Goal: Information Seeking & Learning: Learn about a topic

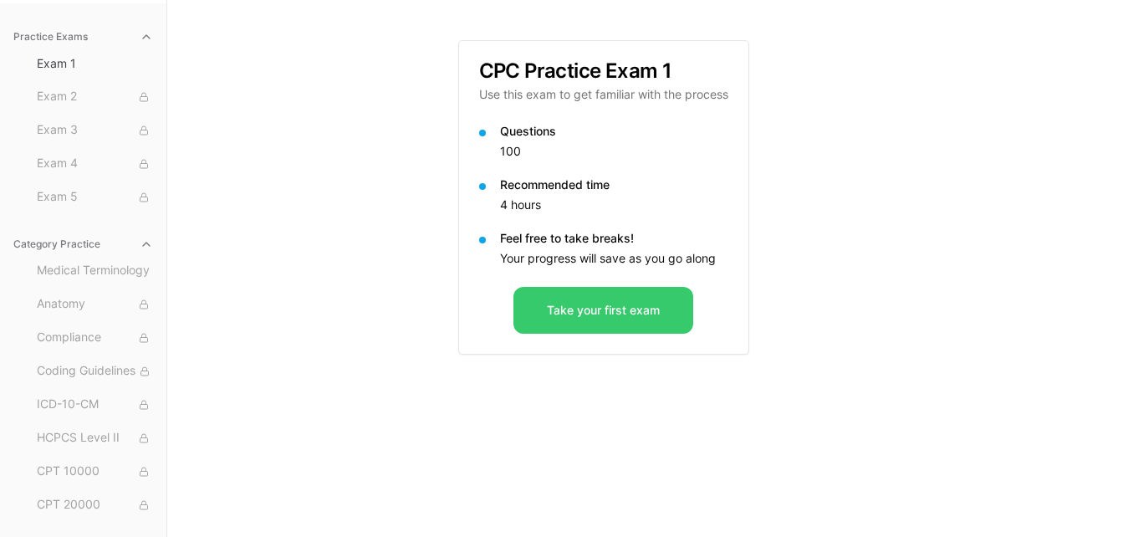
click at [611, 310] on button "Take your first exam" at bounding box center [604, 310] width 180 height 47
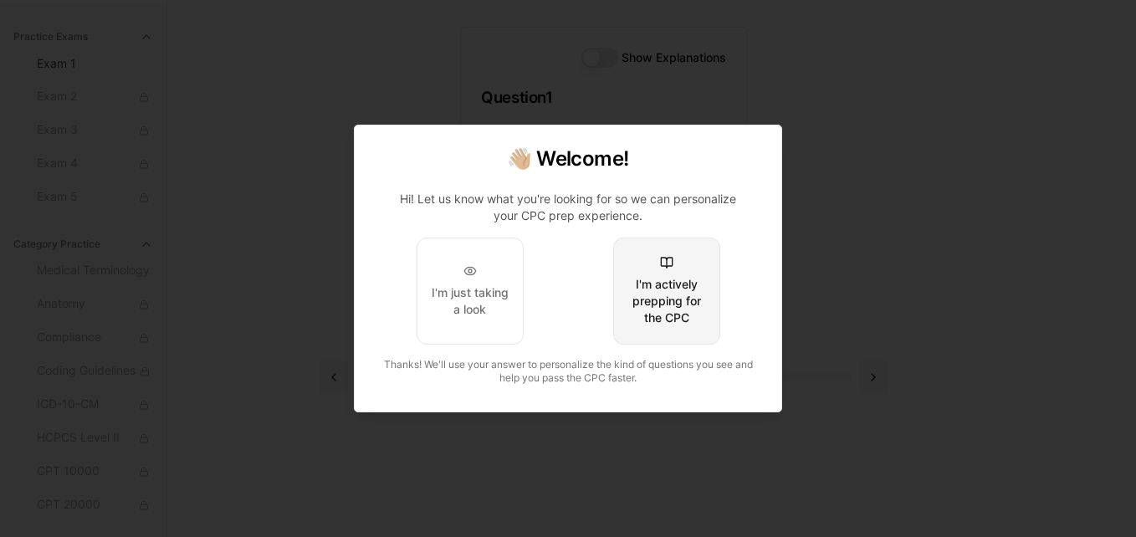
click at [671, 277] on div "I'm actively prepping for the CPC" at bounding box center [666, 301] width 79 height 50
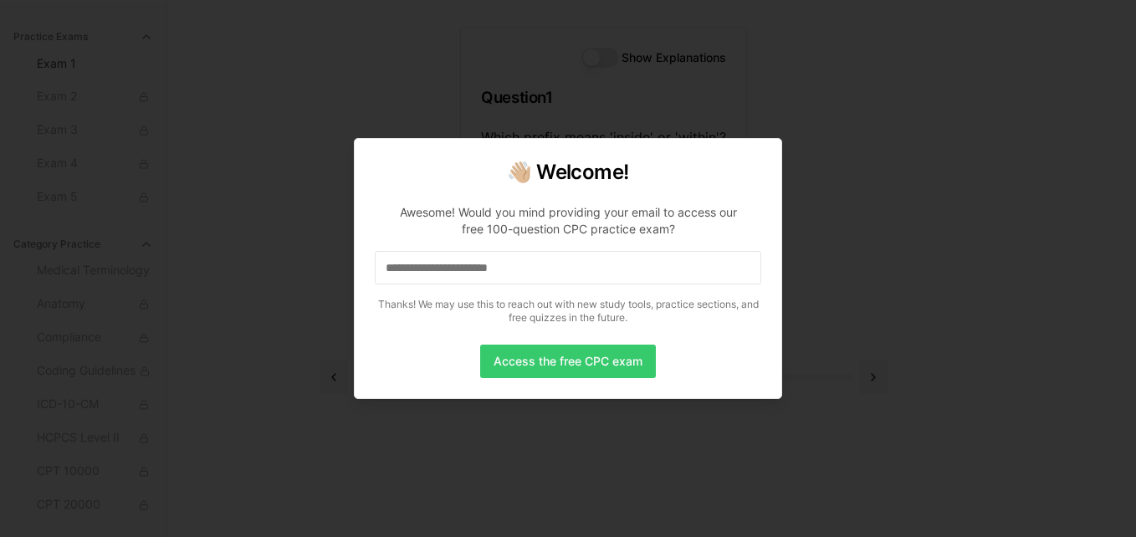
click at [618, 364] on button "Access the free CPC exam" at bounding box center [568, 361] width 176 height 33
click at [503, 273] on input at bounding box center [568, 267] width 386 height 33
click at [527, 359] on button "Access the free CPC exam" at bounding box center [568, 361] width 176 height 33
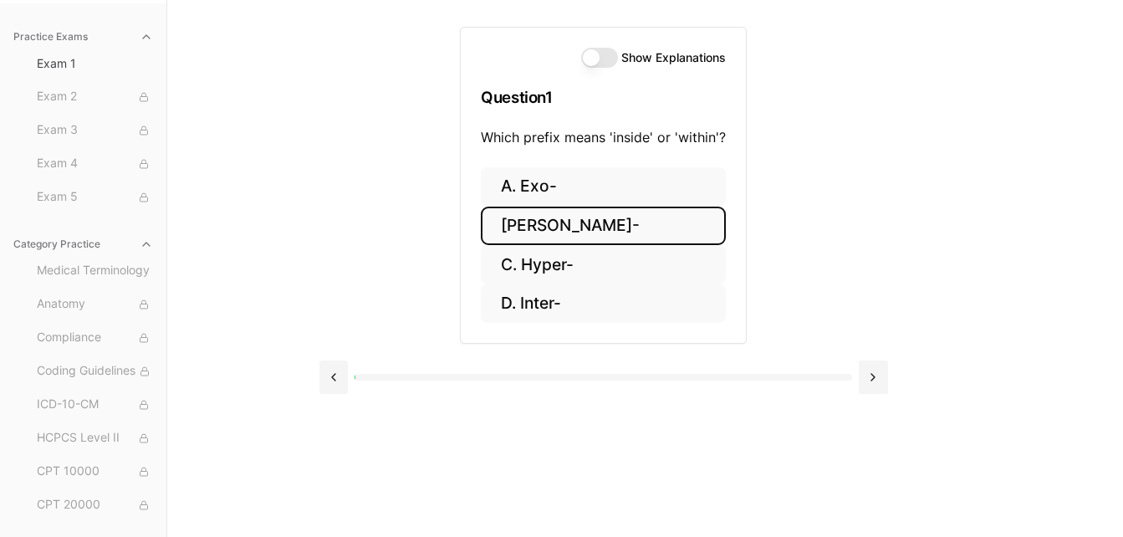
click at [529, 227] on button "[PERSON_NAME]-" at bounding box center [603, 226] width 245 height 39
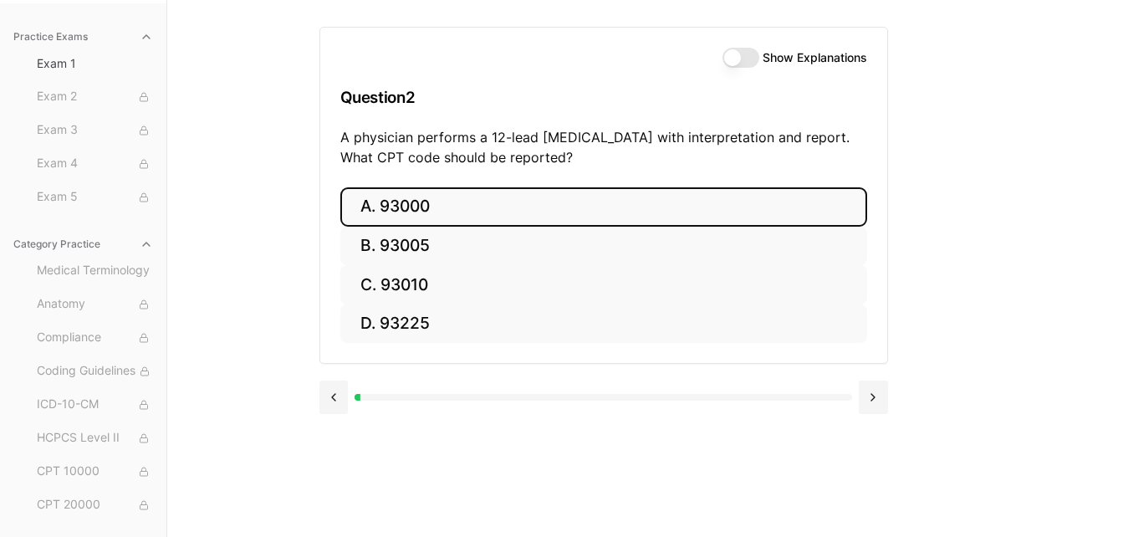
click at [403, 207] on button "A. 93000" at bounding box center [603, 206] width 527 height 39
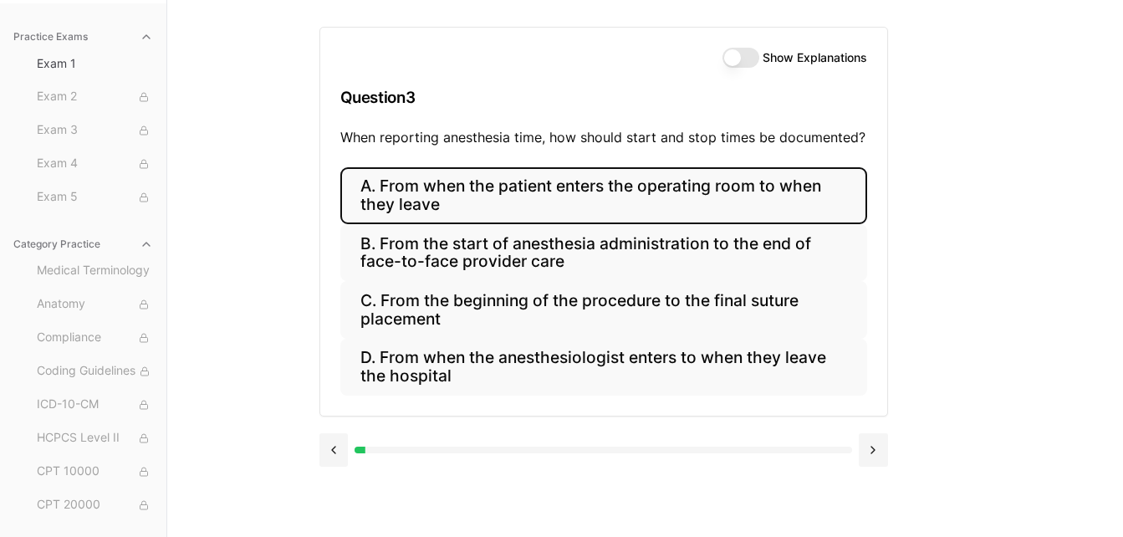
click at [485, 196] on button "A. From when the patient enters the operating room to when they leave" at bounding box center [603, 195] width 527 height 57
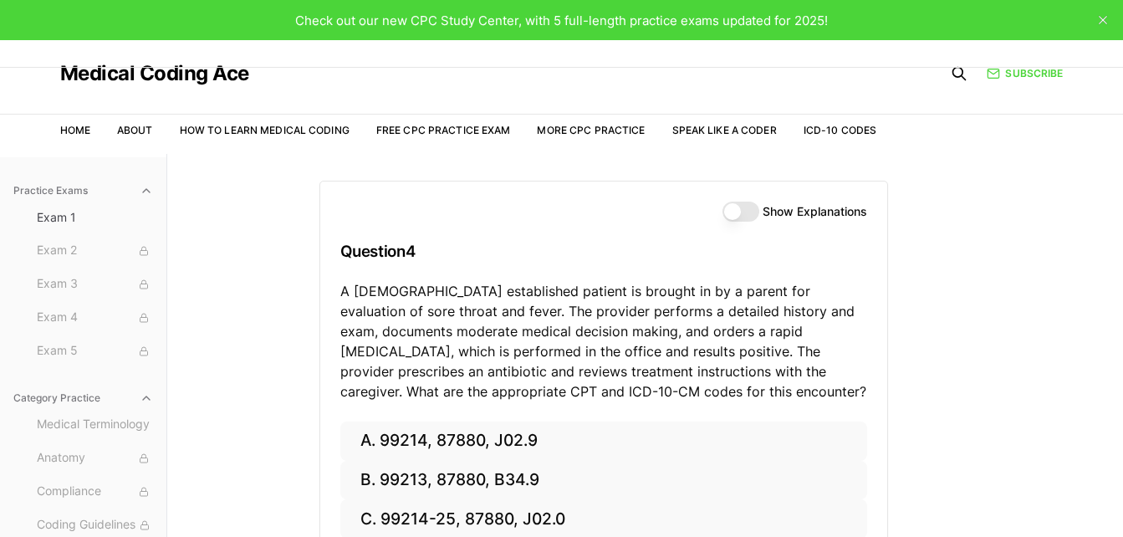
scroll to position [154, 0]
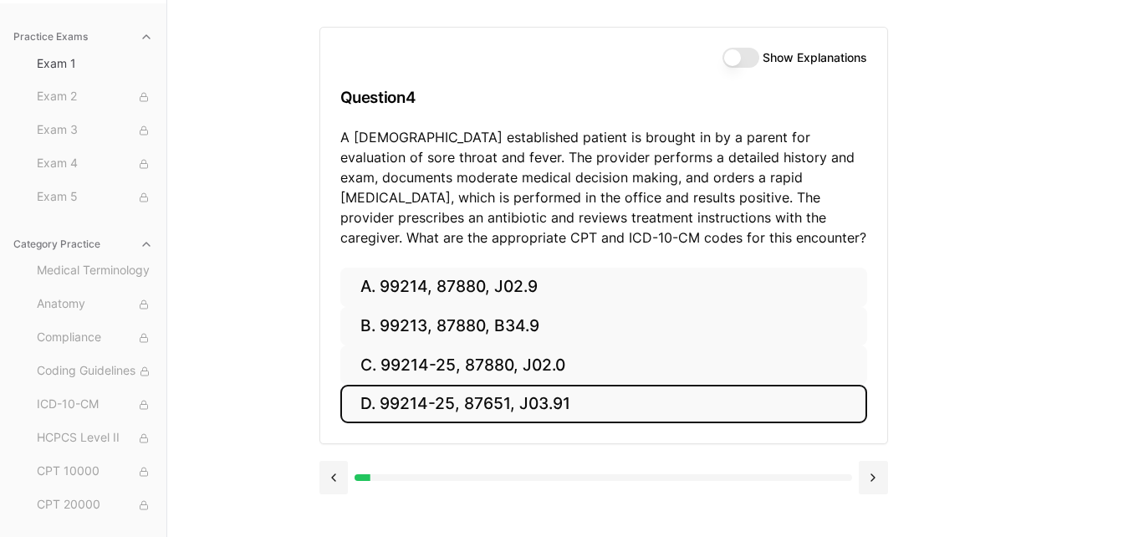
click at [399, 402] on button "D. 99214-25, 87651, J03.91" at bounding box center [603, 404] width 527 height 39
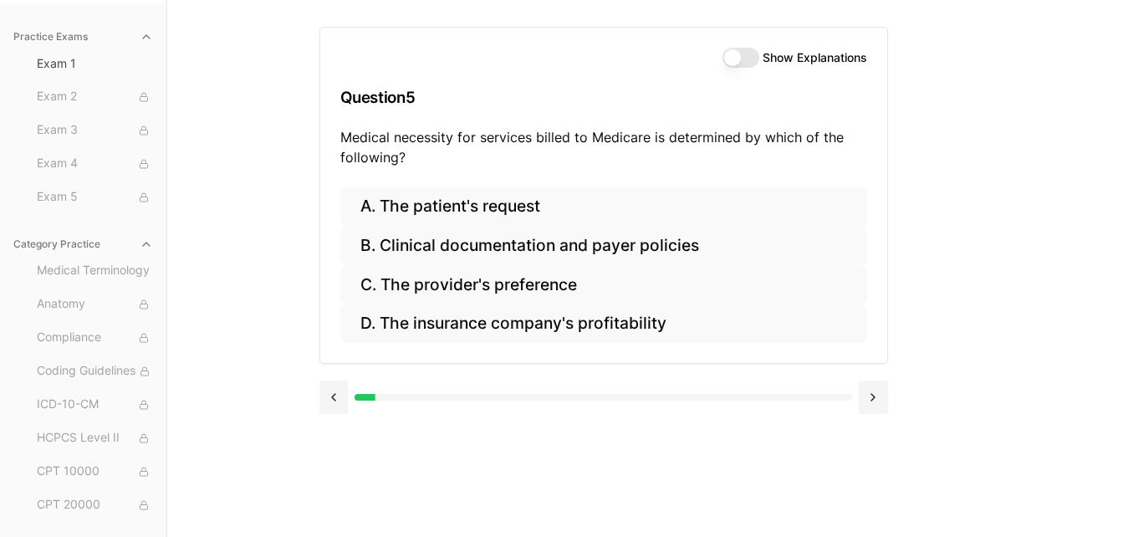
drag, startPoint x: 340, startPoint y: 134, endPoint x: 672, endPoint y: 161, distance: 333.2
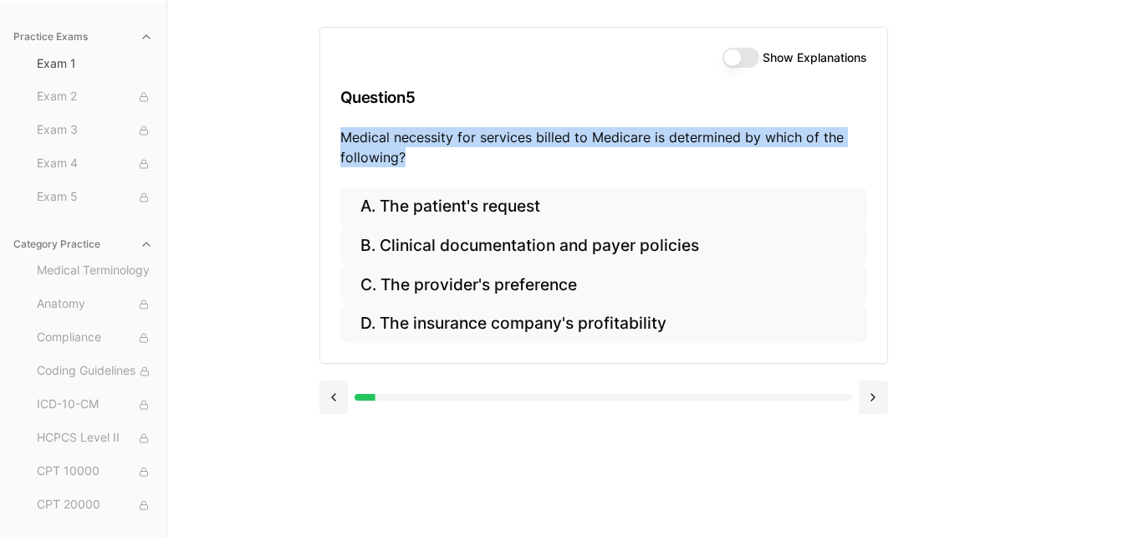
click at [672, 161] on p "Medical necessity for services billed to Medicare is determined by which of the…" at bounding box center [603, 147] width 527 height 40
copy p "Medical necessity for services billed to Medicare is determined by which of the…"
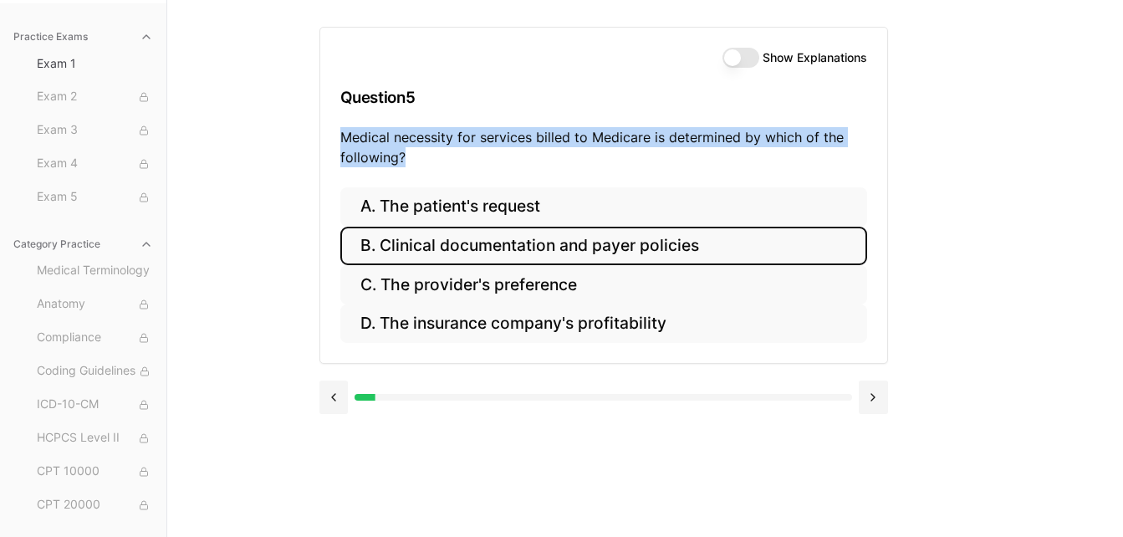
click at [463, 246] on button "B. Clinical documentation and payer policies" at bounding box center [603, 246] width 527 height 39
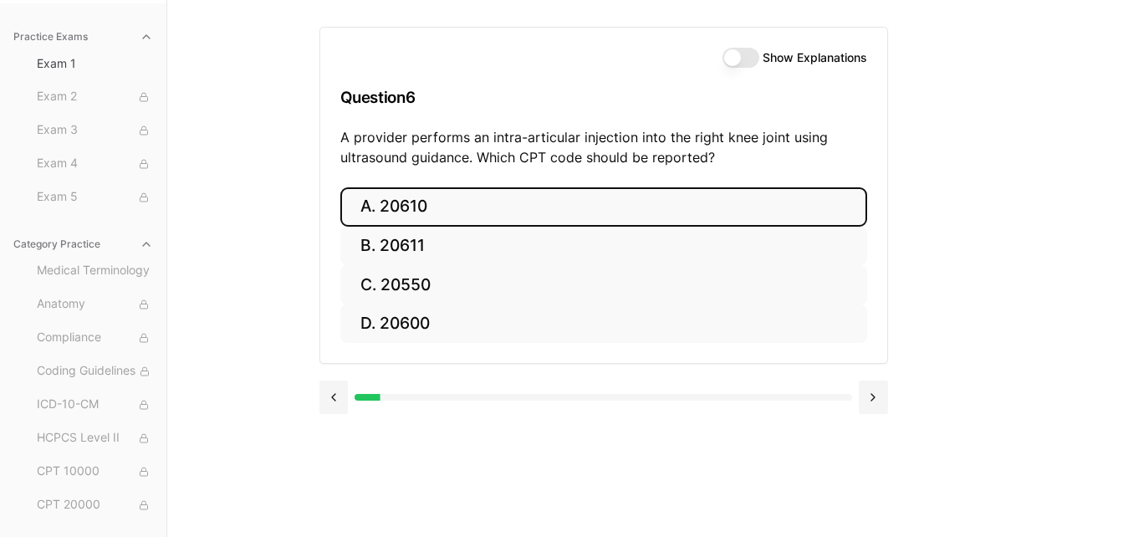
click at [406, 207] on button "A. 20610" at bounding box center [603, 206] width 527 height 39
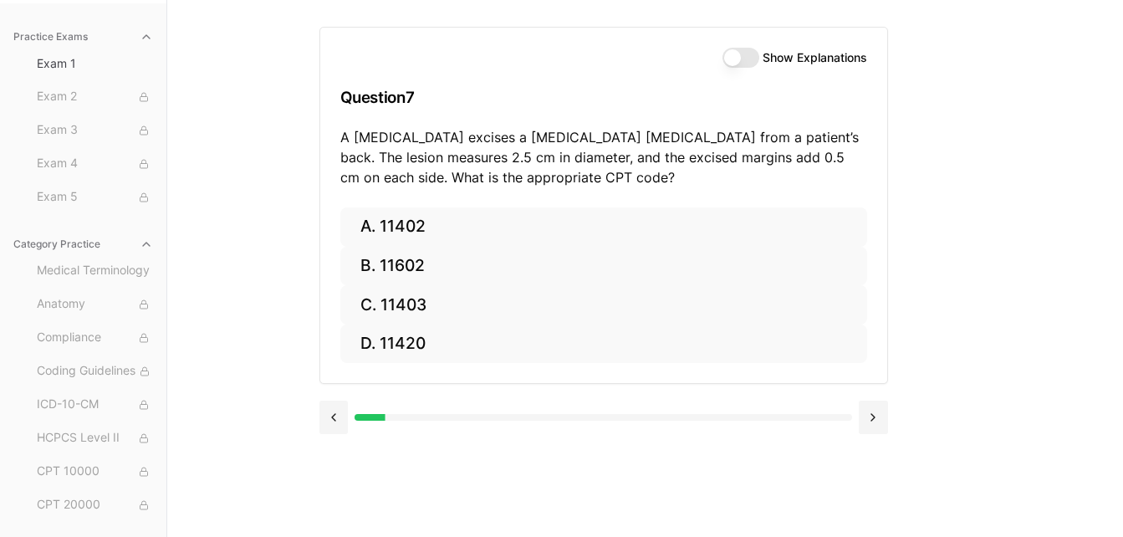
click at [744, 54] on button "Show Explanations" at bounding box center [741, 58] width 37 height 20
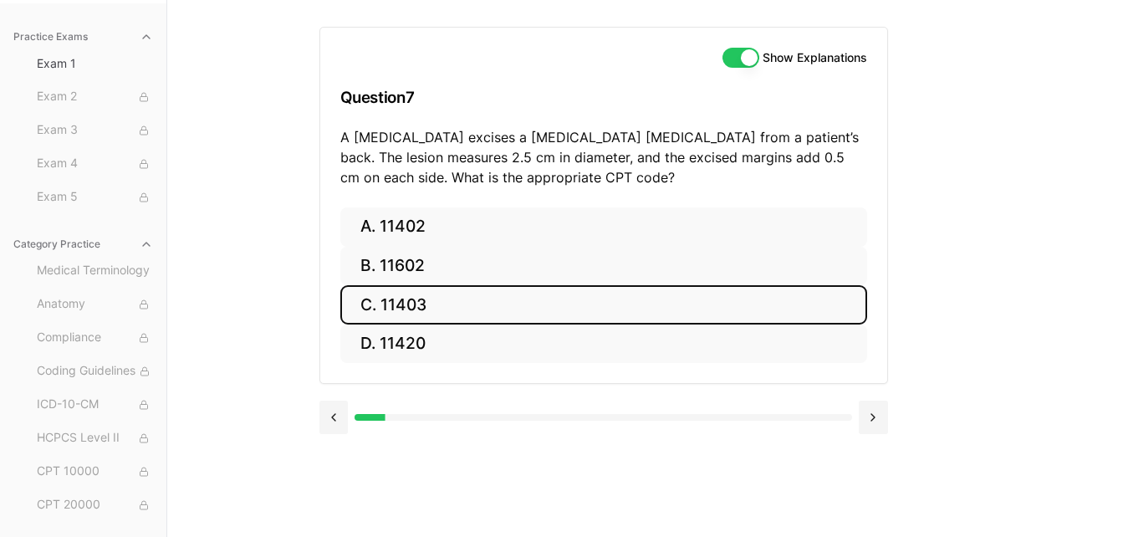
click at [427, 309] on button "C. 11403" at bounding box center [603, 304] width 527 height 39
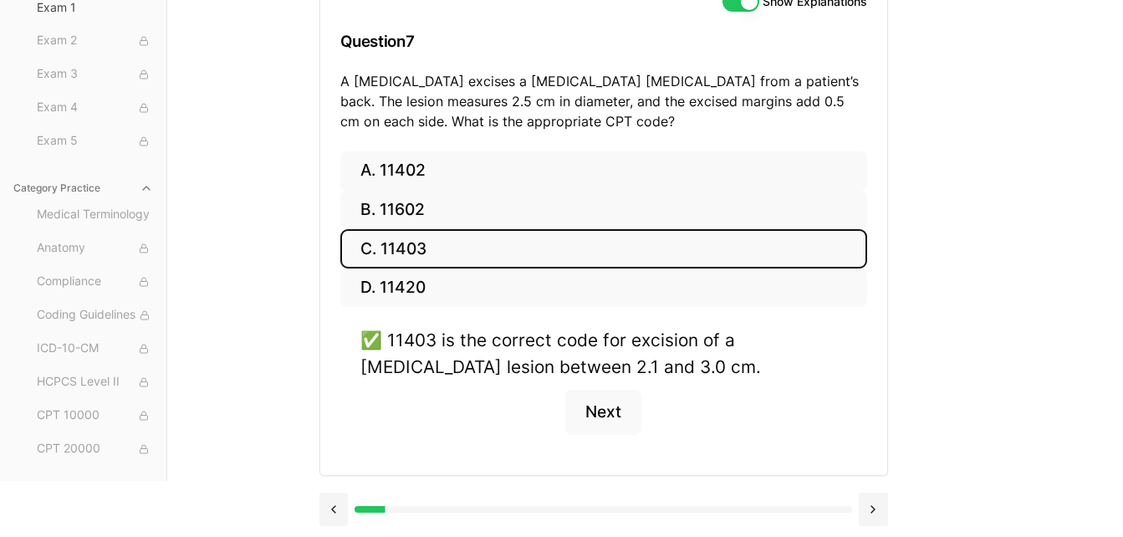
scroll to position [212, 0]
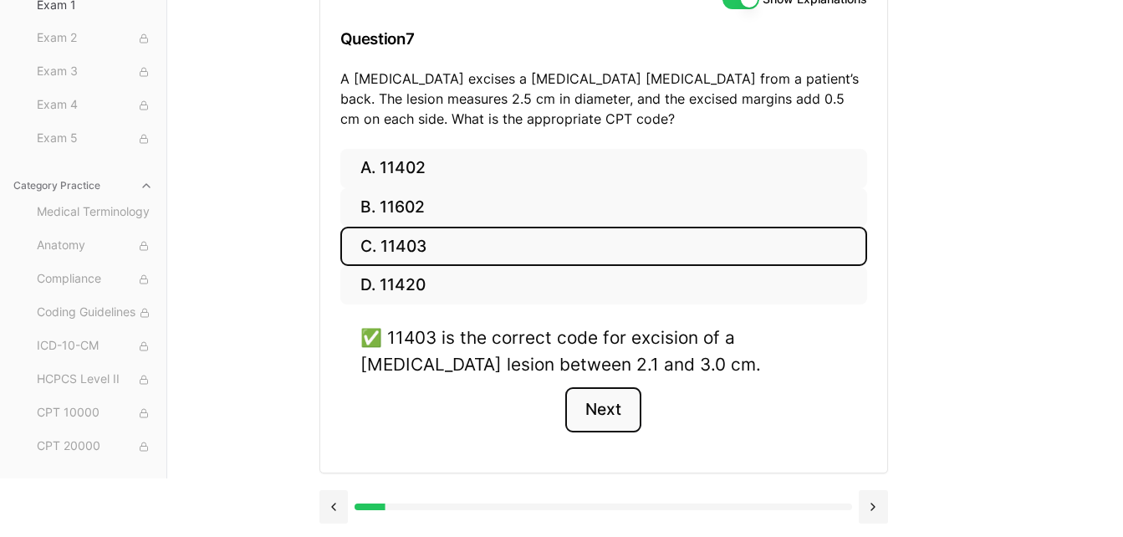
click at [612, 405] on button "Next" at bounding box center [603, 409] width 76 height 45
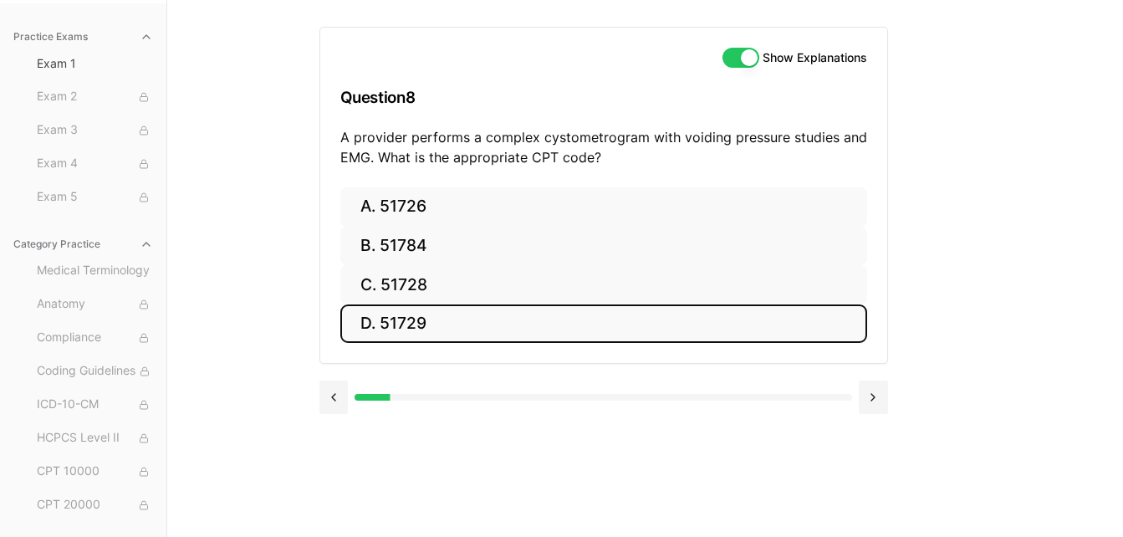
click at [410, 320] on button "D. 51729" at bounding box center [603, 323] width 527 height 39
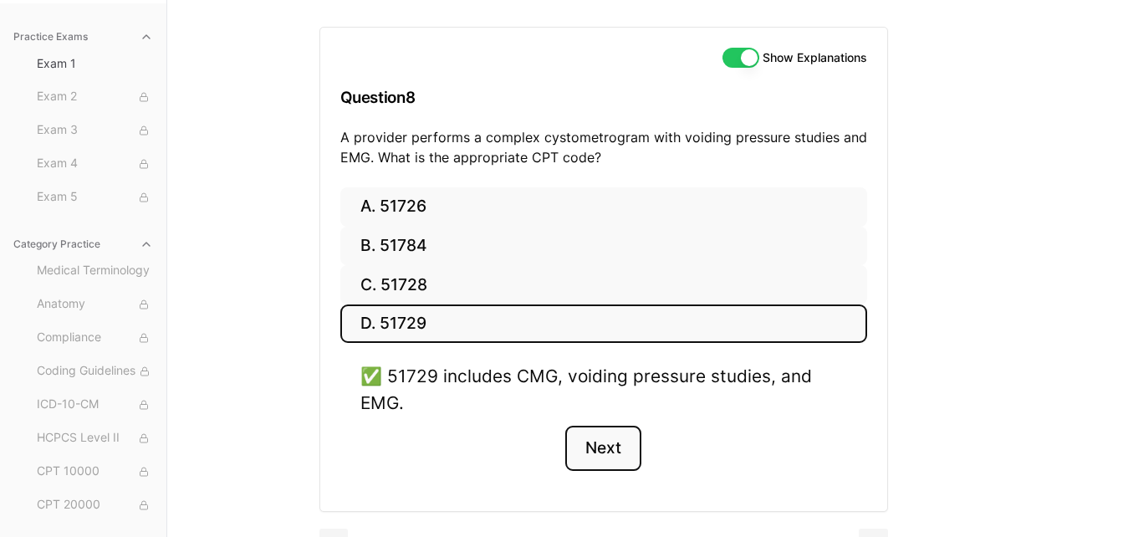
click at [611, 448] on button "Next" at bounding box center [603, 448] width 76 height 45
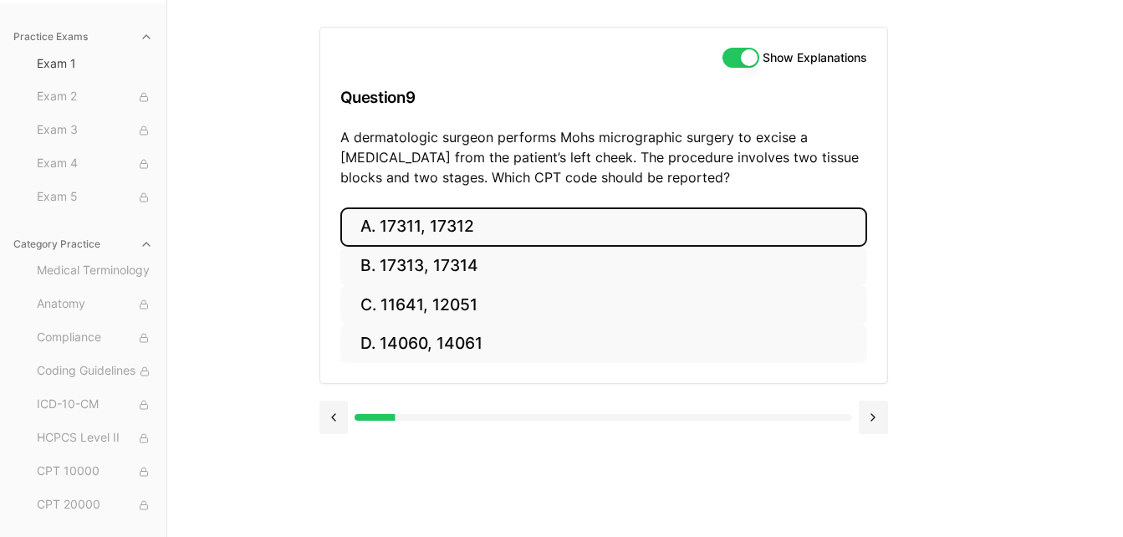
click at [439, 224] on button "A. 17311, 17312" at bounding box center [603, 226] width 527 height 39
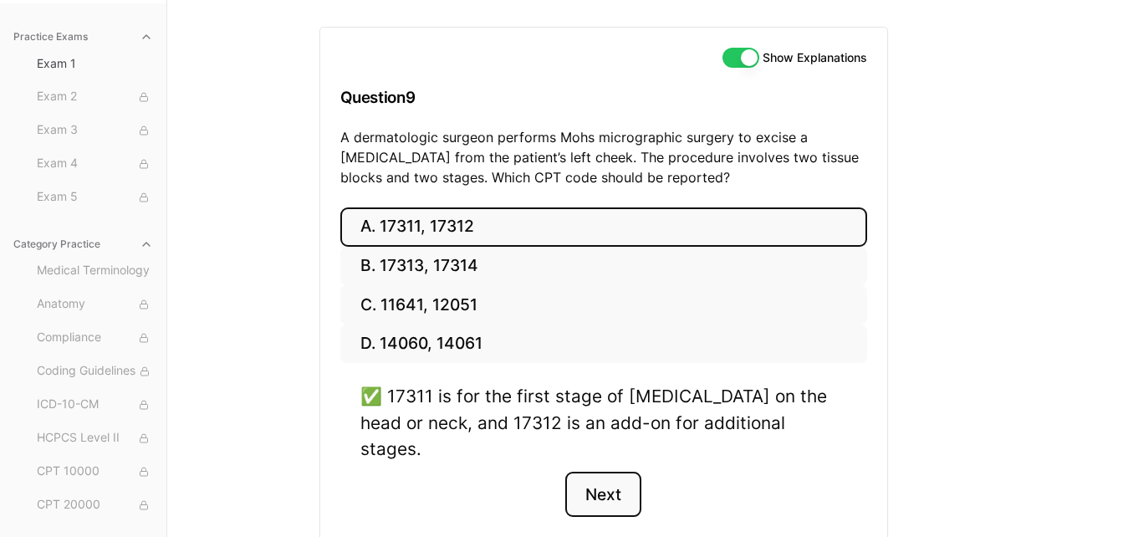
drag, startPoint x: 607, startPoint y: 478, endPoint x: 620, endPoint y: 452, distance: 28.1
click at [607, 476] on button "Next" at bounding box center [603, 494] width 76 height 45
